Goal: Task Accomplishment & Management: Manage account settings

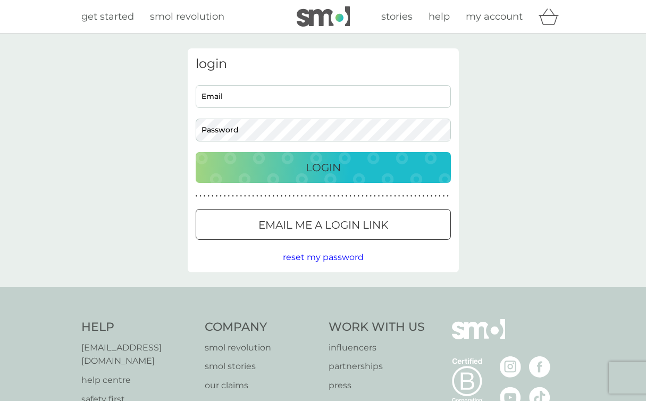
type input "emmaolmi@gmail.com"
click at [311, 170] on p "Login" at bounding box center [323, 167] width 35 height 17
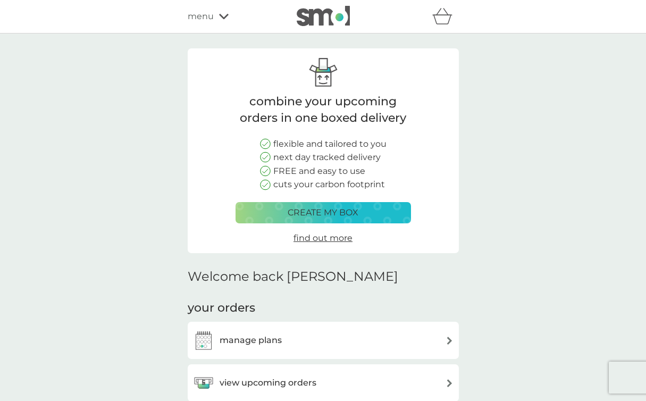
scroll to position [293, 0]
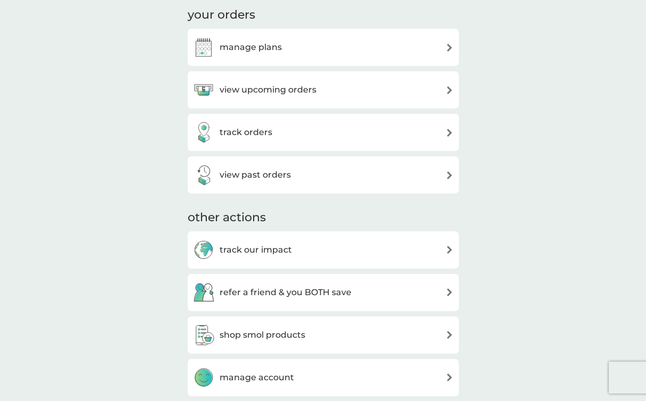
click at [393, 41] on div "manage plans" at bounding box center [323, 47] width 261 height 21
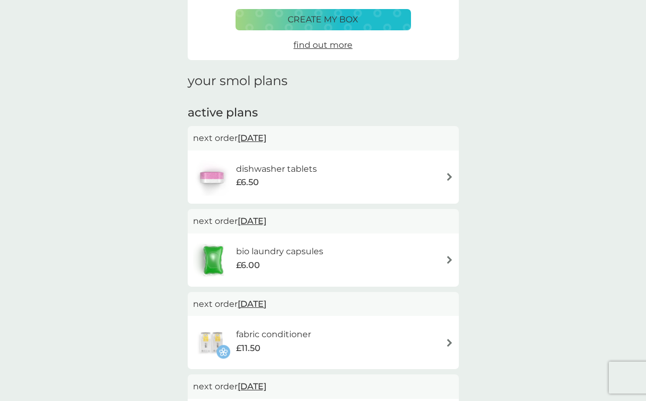
scroll to position [89, 0]
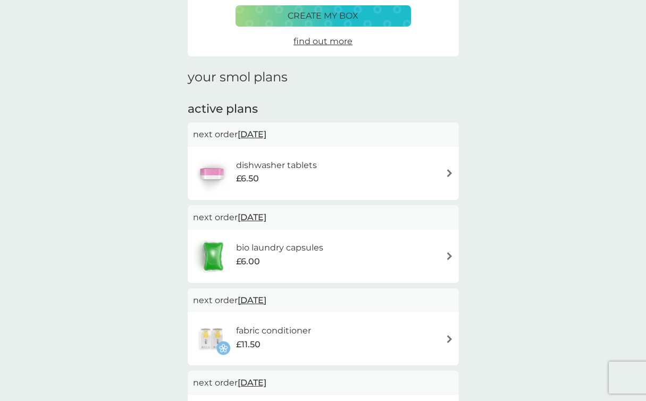
click at [377, 170] on div "dishwasher tablets £6.50" at bounding box center [323, 173] width 261 height 37
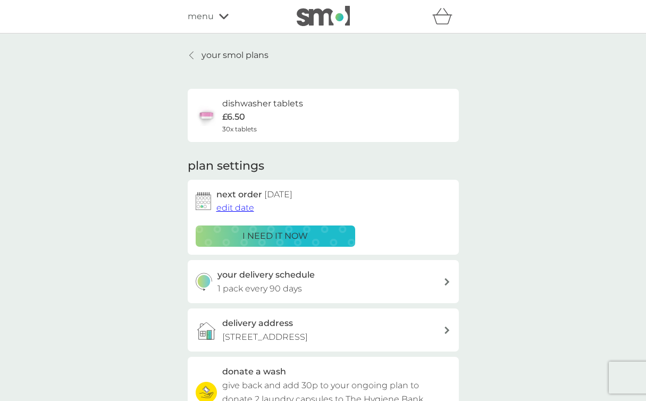
click at [237, 210] on span "edit date" at bounding box center [236, 208] width 38 height 10
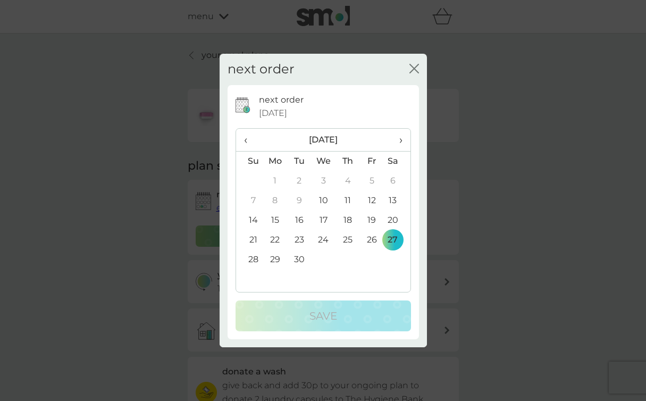
click at [397, 139] on span "›" at bounding box center [397, 140] width 11 height 22
click at [274, 216] on td "13" at bounding box center [275, 221] width 24 height 20
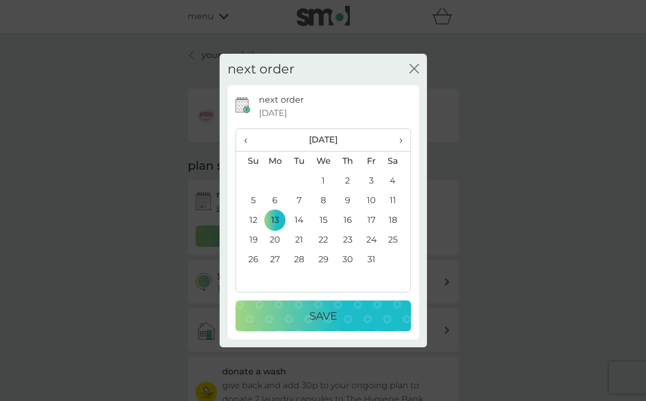
click at [318, 312] on p "Save" at bounding box center [324, 316] width 28 height 17
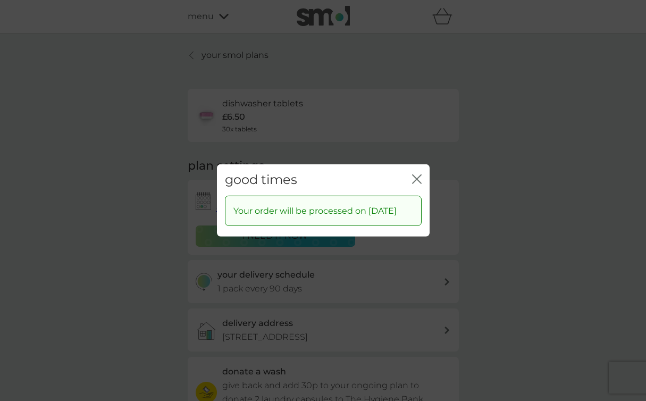
click at [417, 175] on icon "close" at bounding box center [417, 180] width 10 height 10
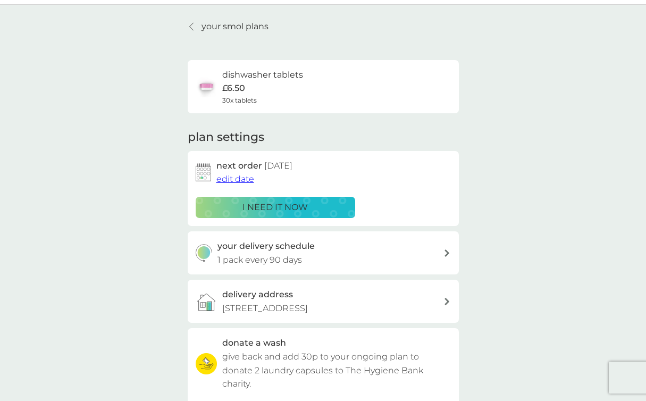
scroll to position [33, 0]
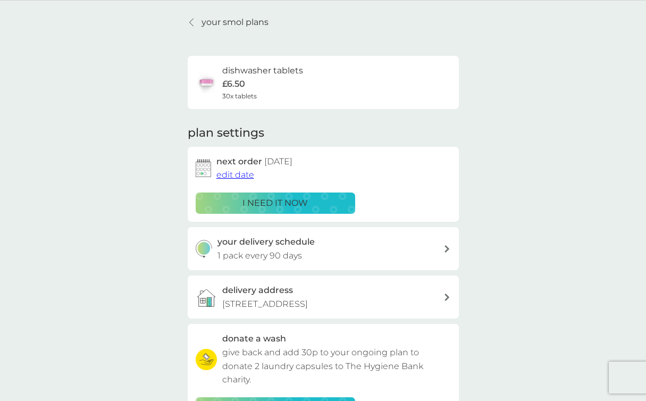
click at [191, 19] on icon at bounding box center [191, 22] width 4 height 9
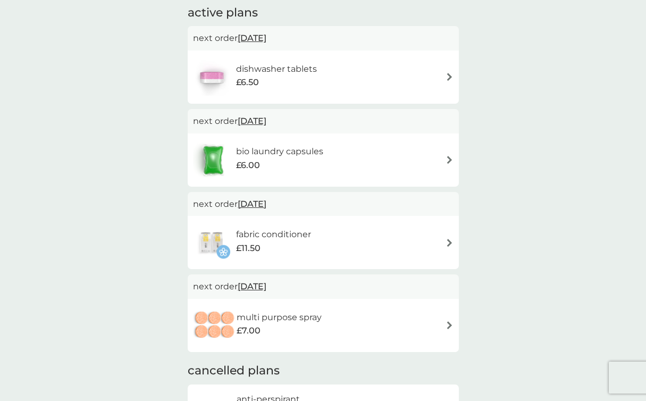
scroll to position [187, 0]
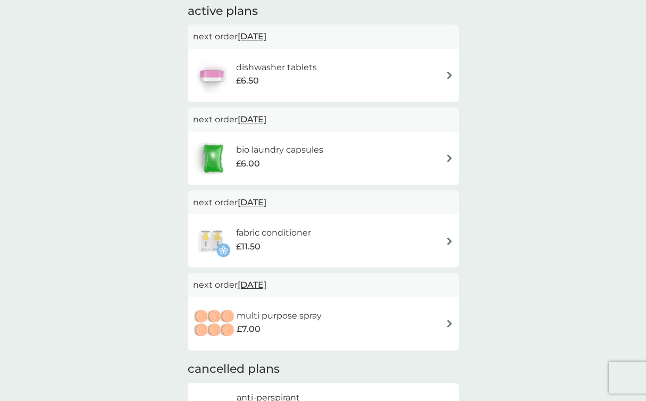
click at [430, 322] on div "multi purpose spray £7.00" at bounding box center [323, 323] width 261 height 37
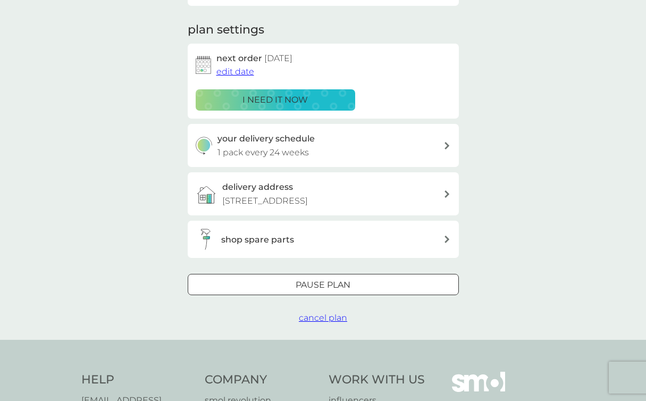
scroll to position [139, 0]
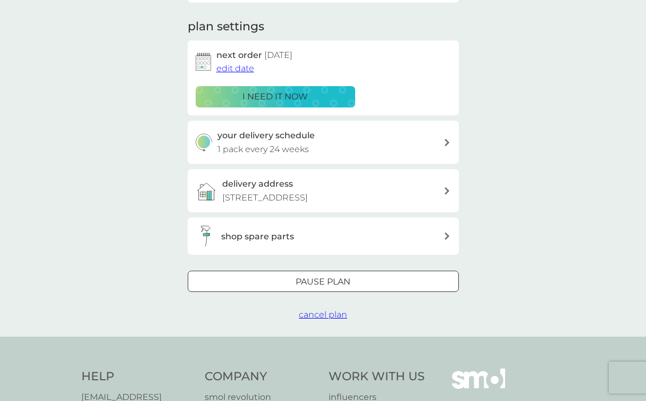
click at [353, 281] on div "Pause plan" at bounding box center [323, 282] width 270 height 14
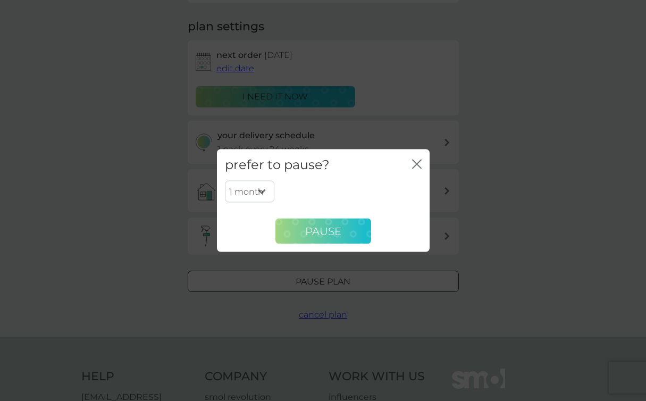
click at [342, 236] on button "Pause" at bounding box center [324, 232] width 96 height 26
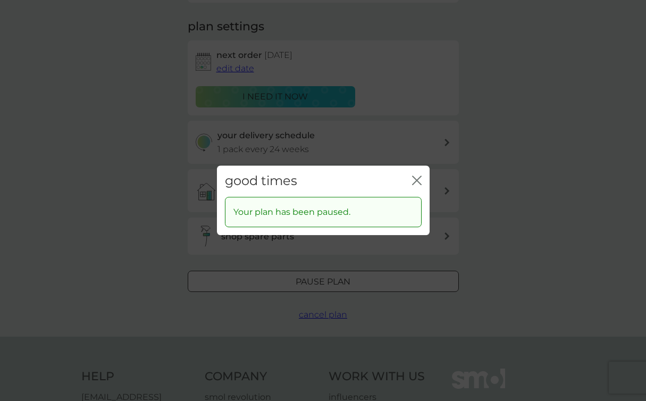
click at [417, 178] on icon "close" at bounding box center [417, 181] width 10 height 10
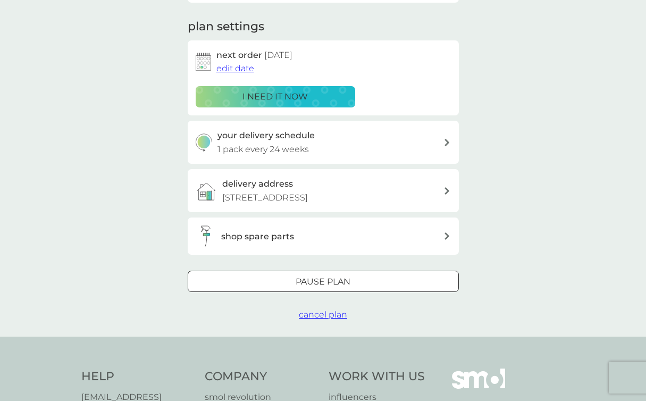
click at [314, 279] on div at bounding box center [323, 282] width 38 height 11
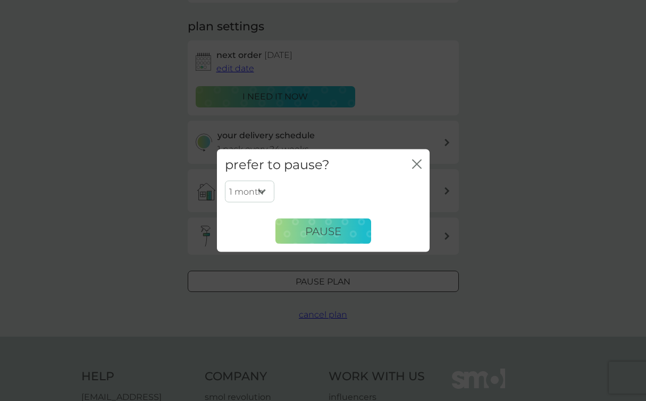
click at [263, 189] on select "1 month 2 months 3 months 4 months 5 months 6 months" at bounding box center [249, 191] width 49 height 22
select select "6"
click at [225, 180] on select "1 month 2 months 3 months 4 months 5 months 6 months" at bounding box center [249, 191] width 49 height 22
click at [319, 227] on span "Pause" at bounding box center [323, 231] width 36 height 13
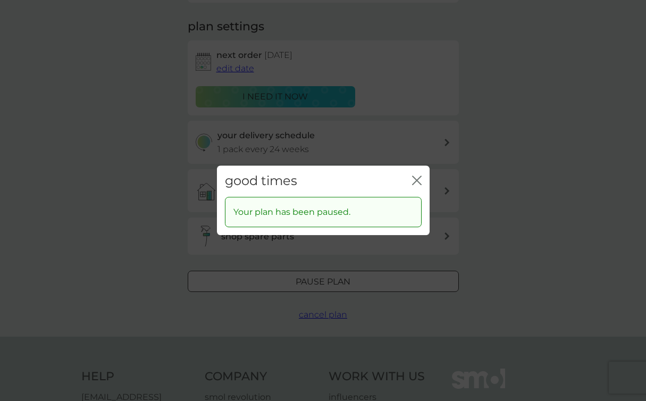
click at [432, 82] on div "good times close Your plan has been paused." at bounding box center [323, 200] width 646 height 401
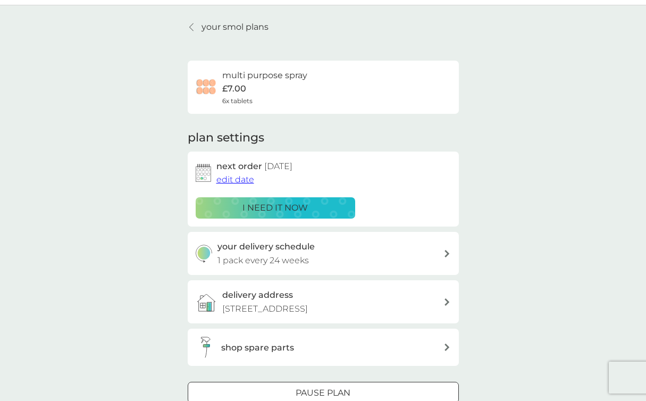
scroll to position [0, 0]
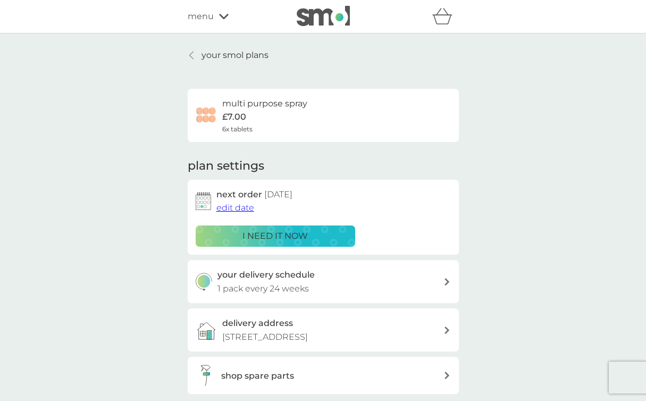
click at [191, 54] on icon at bounding box center [191, 55] width 4 height 9
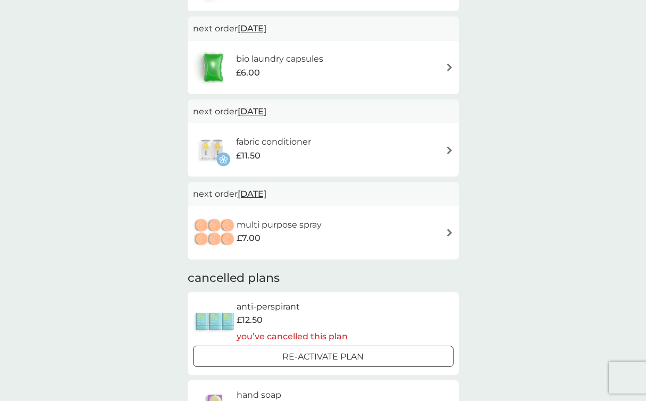
scroll to position [269, 0]
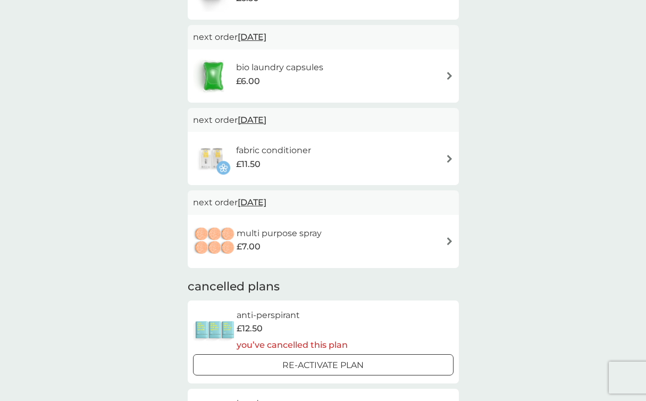
click at [372, 155] on div "fabric conditioner £11.50" at bounding box center [323, 158] width 261 height 37
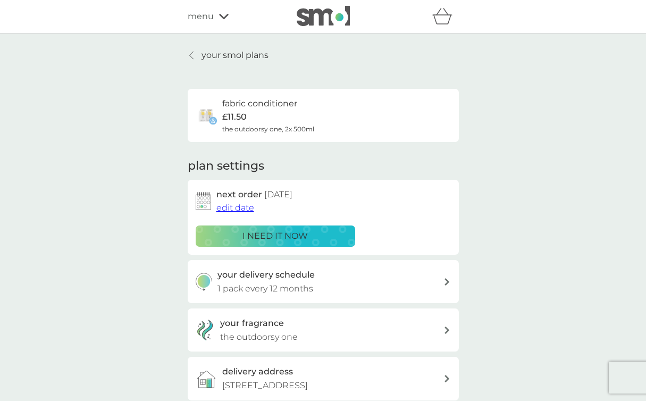
click at [247, 208] on span "edit date" at bounding box center [236, 208] width 38 height 10
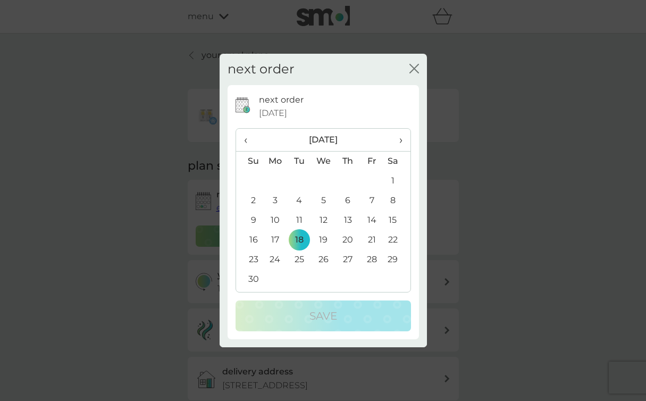
click at [401, 140] on span "›" at bounding box center [397, 140] width 11 height 22
click at [298, 237] on td "20" at bounding box center [299, 240] width 24 height 20
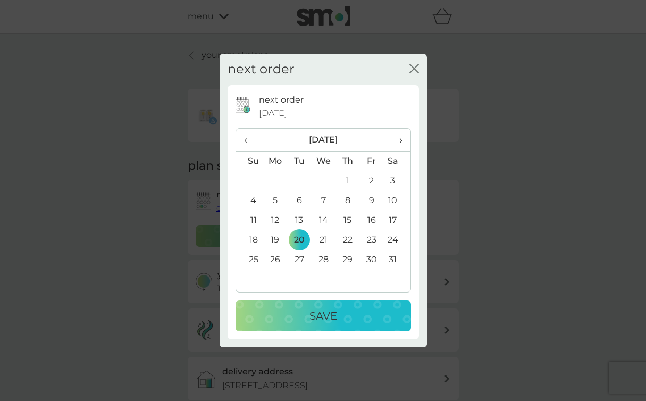
click at [320, 314] on p "Save" at bounding box center [324, 316] width 28 height 17
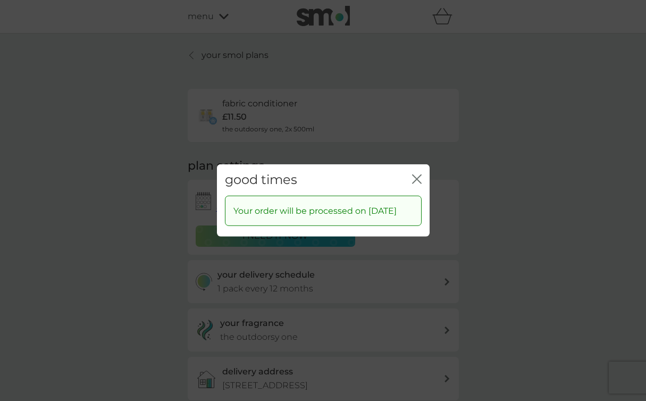
click at [420, 175] on icon "close" at bounding box center [417, 180] width 10 height 10
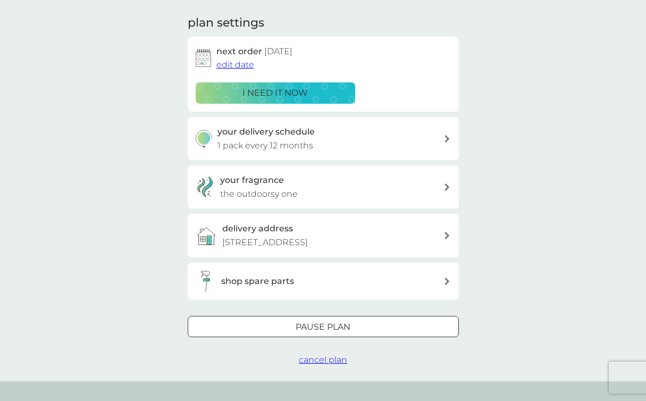
scroll to position [218, 0]
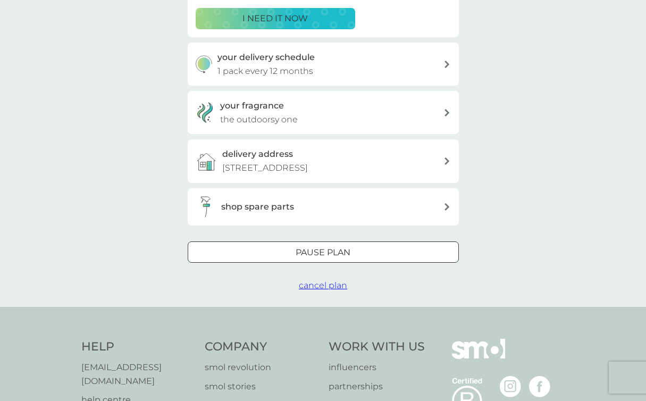
click at [306, 249] on div at bounding box center [323, 252] width 38 height 11
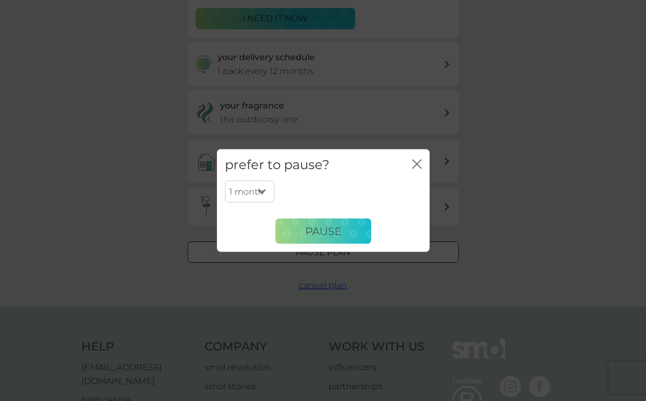
click at [262, 192] on select "1 month 2 months 3 months 4 months 5 months 6 months" at bounding box center [249, 191] width 49 height 22
select select "6"
click at [225, 180] on select "1 month 2 months 3 months 4 months 5 months 6 months" at bounding box center [249, 191] width 49 height 22
click at [304, 235] on button "Pause" at bounding box center [324, 232] width 96 height 26
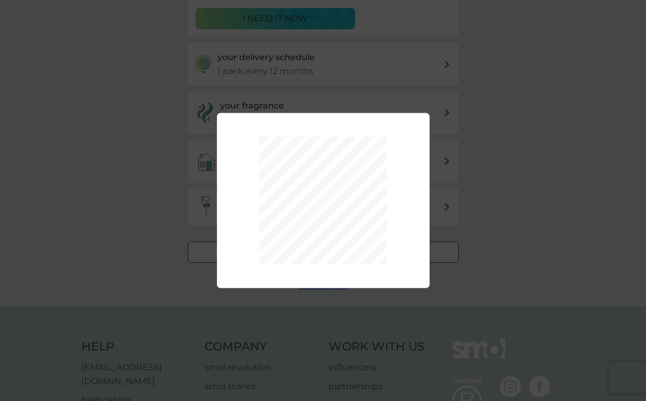
click at [126, 72] on div "1 month 2 months 3 months 4 months 5 months 6 months Pause" at bounding box center [323, 200] width 646 height 401
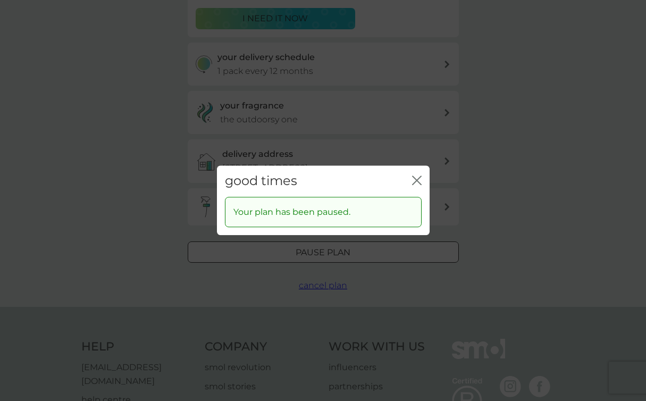
click at [420, 184] on icon "close" at bounding box center [419, 180] width 4 height 9
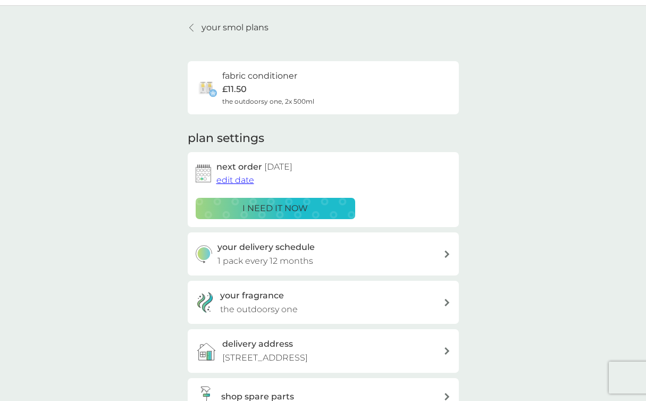
scroll to position [0, 0]
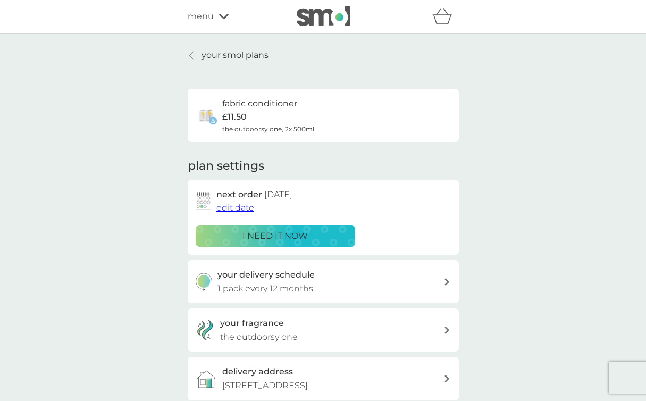
click at [190, 53] on icon at bounding box center [191, 55] width 4 height 9
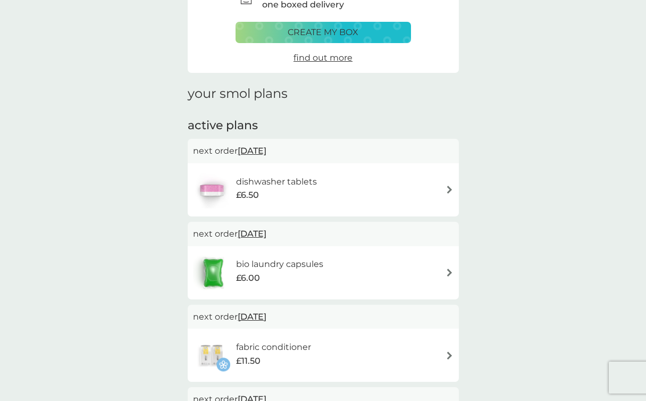
scroll to position [77, 0]
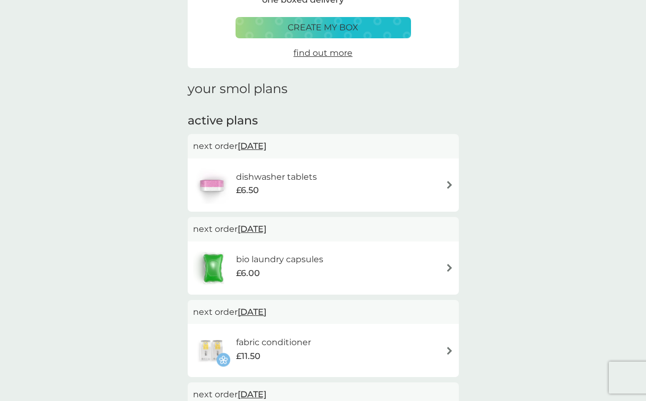
click at [378, 263] on div "bio laundry capsules £6.00" at bounding box center [323, 268] width 261 height 37
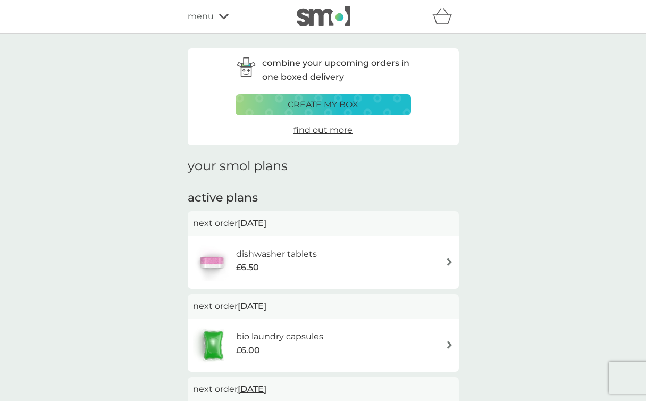
scroll to position [77, 0]
